Goal: Task Accomplishment & Management: Manage account settings

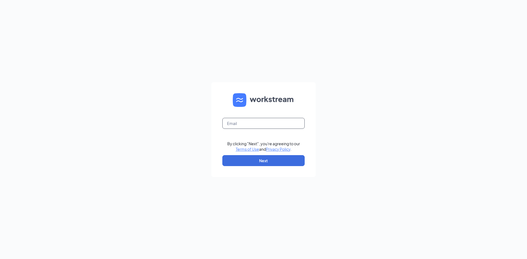
drag, startPoint x: 267, startPoint y: 129, endPoint x: 262, endPoint y: 126, distance: 5.9
click at [263, 128] on form "By clicking "Next", you're agreeing to our Terms of Use and Privacy Policy . Ne…" at bounding box center [263, 129] width 104 height 95
click at [262, 125] on input "text" at bounding box center [263, 123] width 82 height 11
type input "wdm.mgr@scrivanos.com"
click at [222, 155] on button "Next" at bounding box center [263, 160] width 82 height 11
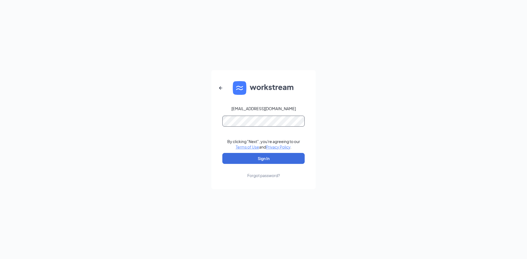
click at [222, 153] on button "Sign In" at bounding box center [263, 158] width 82 height 11
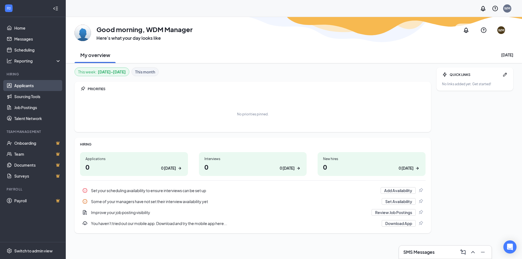
click at [24, 83] on link "Applicants" at bounding box center [37, 85] width 47 height 11
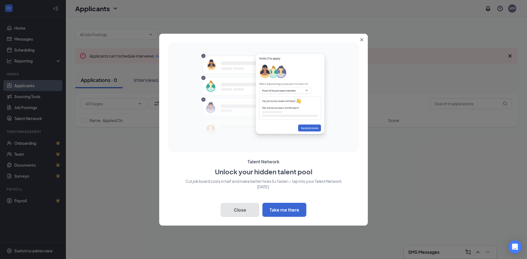
click at [222, 212] on button "Close" at bounding box center [240, 210] width 38 height 14
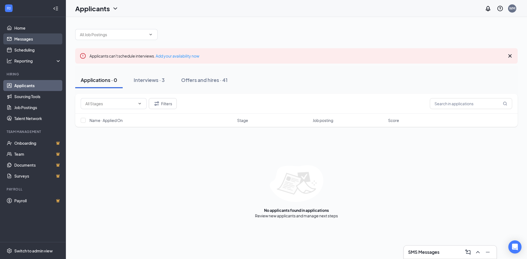
click at [20, 36] on link "Messages" at bounding box center [37, 38] width 47 height 11
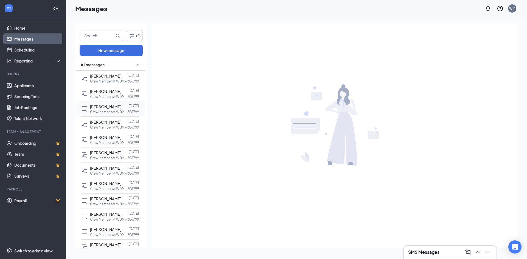
click at [106, 112] on p "Crew Member at WDM - 306799" at bounding box center [114, 112] width 49 height 5
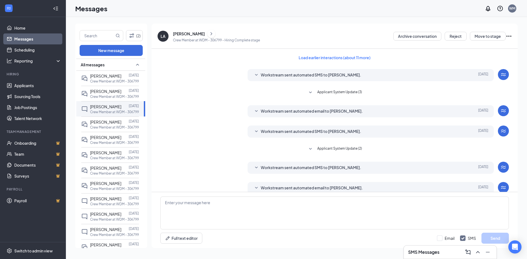
click at [208, 34] on icon "ChevronRight" at bounding box center [210, 33] width 5 height 7
